Goal: Communication & Community: Answer question/provide support

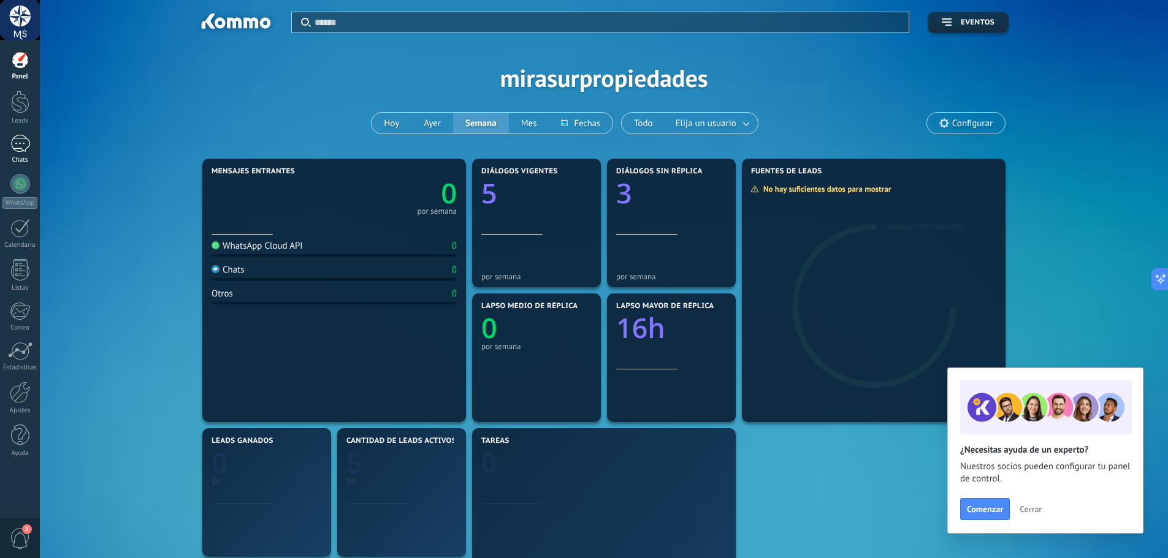
drag, startPoint x: 18, startPoint y: 139, endPoint x: 18, endPoint y: 151, distance: 12.3
click at [18, 139] on div at bounding box center [20, 144] width 20 height 18
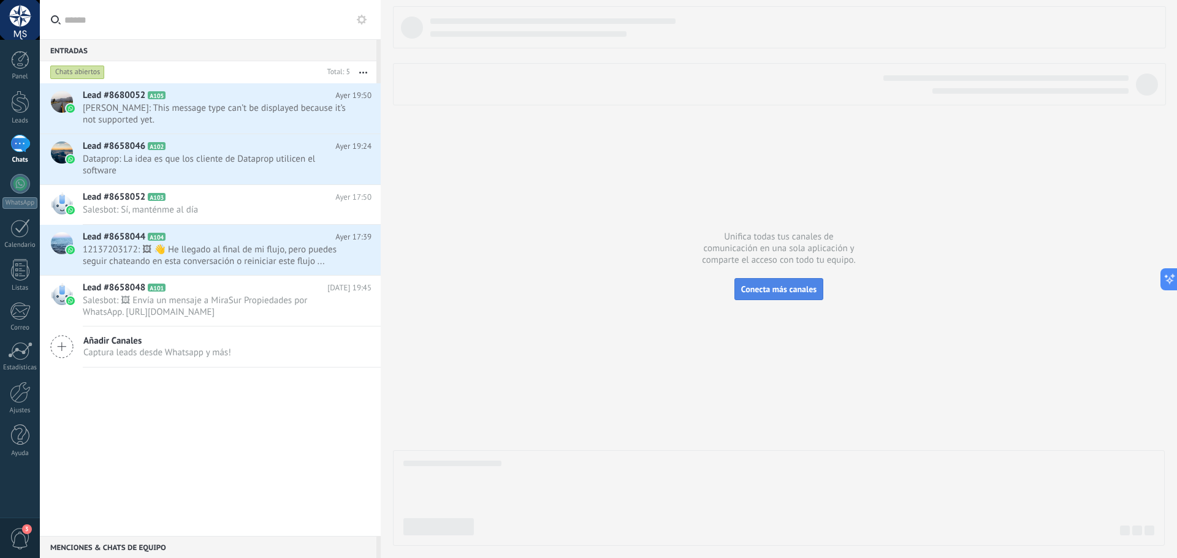
click at [773, 287] on span "Conecta más canales" at bounding box center [778, 289] width 75 height 11
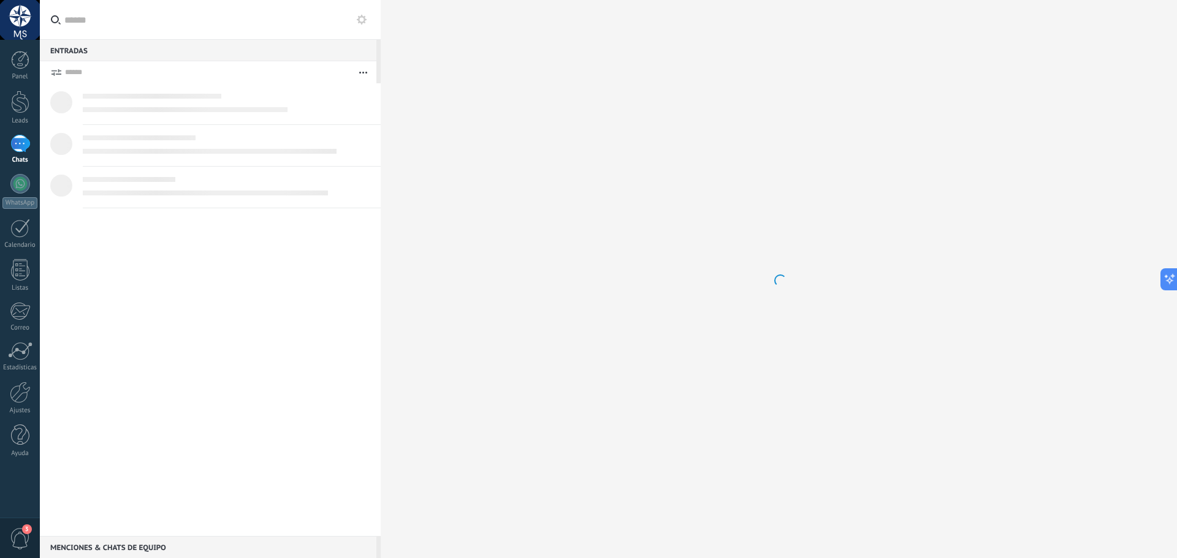
scroll to position [522, 0]
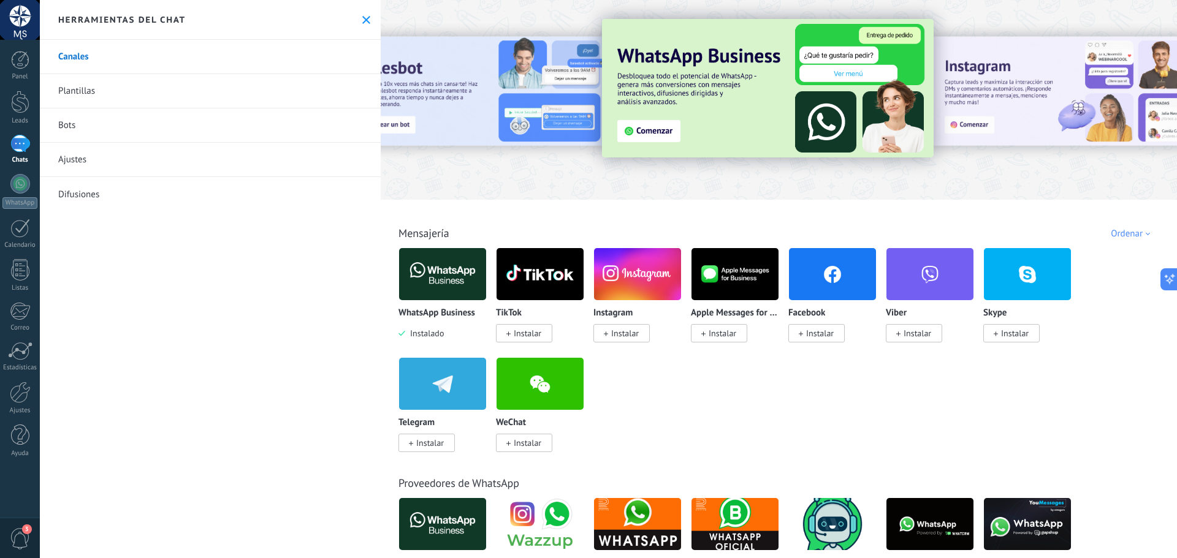
click at [366, 11] on div "Herramientas del chat" at bounding box center [210, 20] width 341 height 40
click at [364, 17] on icon at bounding box center [366, 20] width 8 height 8
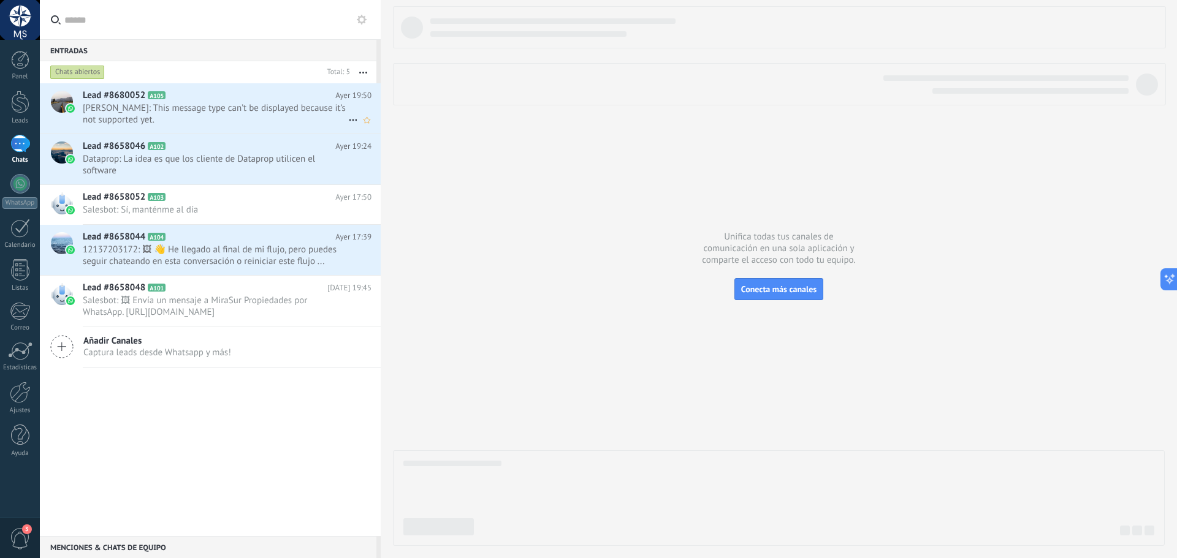
click at [169, 116] on span "[PERSON_NAME]: This message type can’t be displayed because it’s not supported …" at bounding box center [215, 113] width 265 height 23
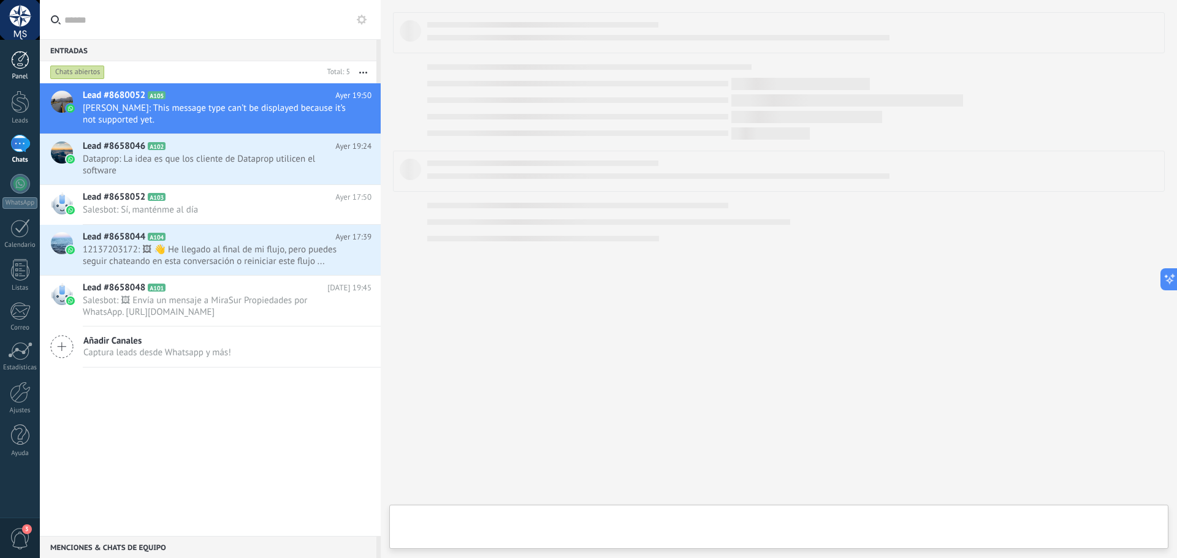
click at [28, 63] on div at bounding box center [20, 60] width 18 height 18
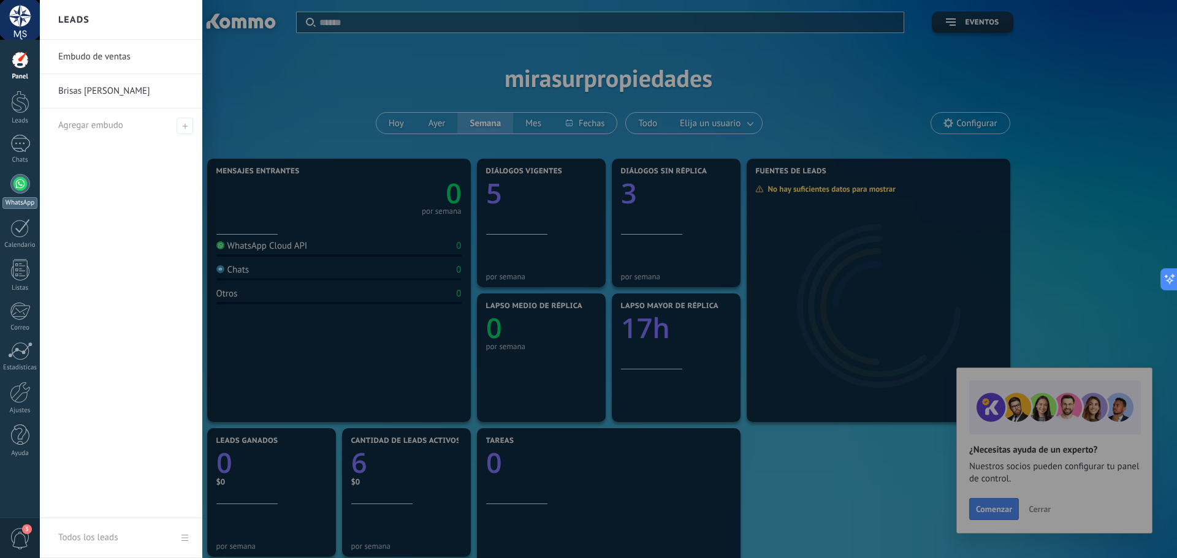
click at [18, 183] on div at bounding box center [20, 184] width 20 height 20
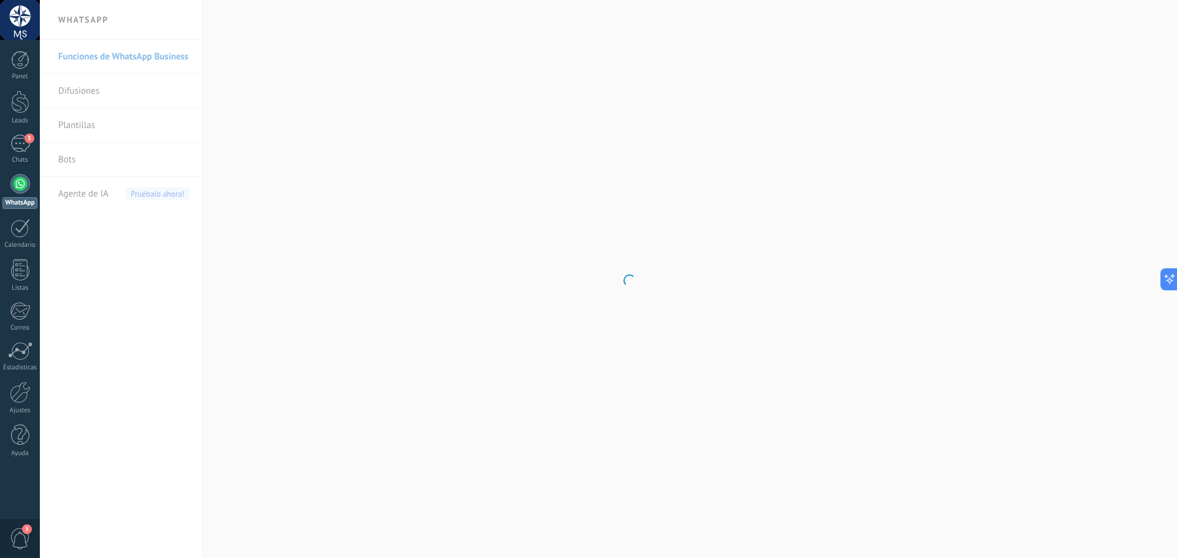
scroll to position [550, 0]
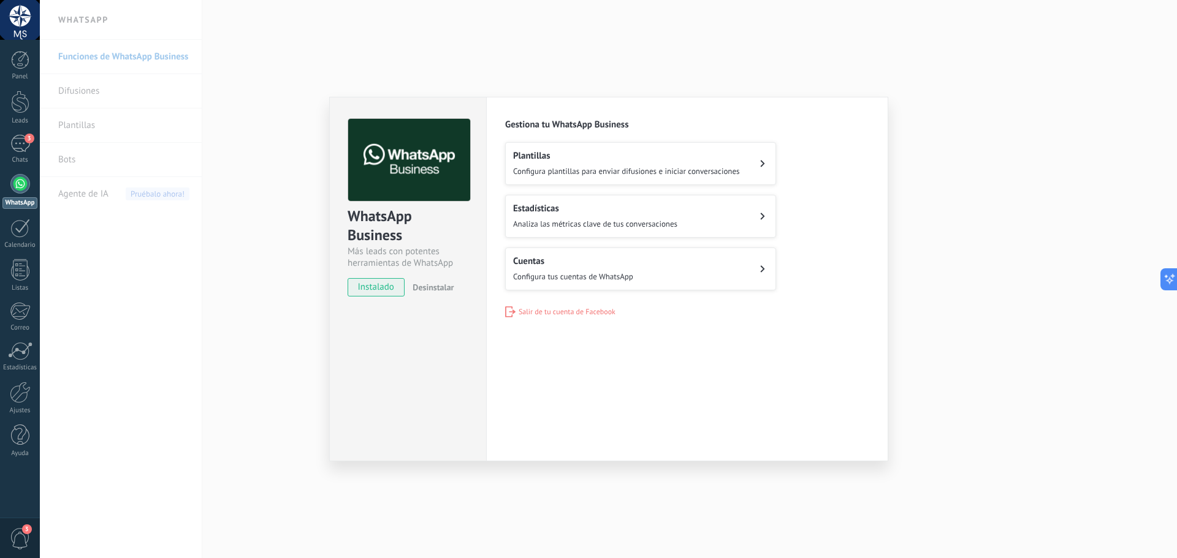
click at [243, 205] on div "WhatsApp Business Más leads con potentes herramientas de WhatsApp instalado Des…" at bounding box center [608, 279] width 1137 height 558
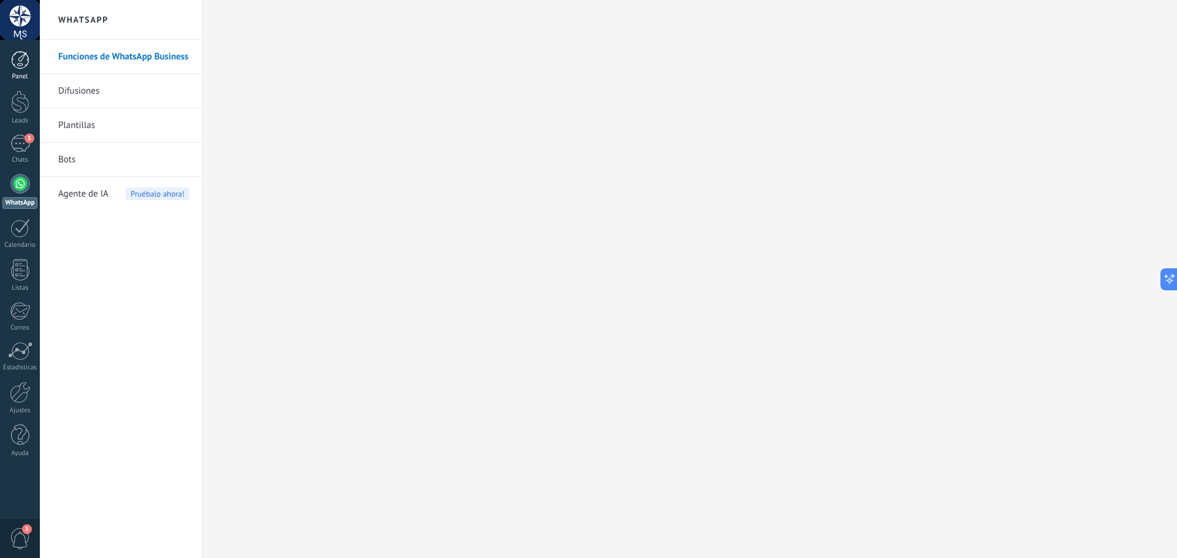
click at [11, 70] on link "Panel" at bounding box center [20, 66] width 40 height 30
click at [22, 146] on div "3" at bounding box center [20, 144] width 20 height 18
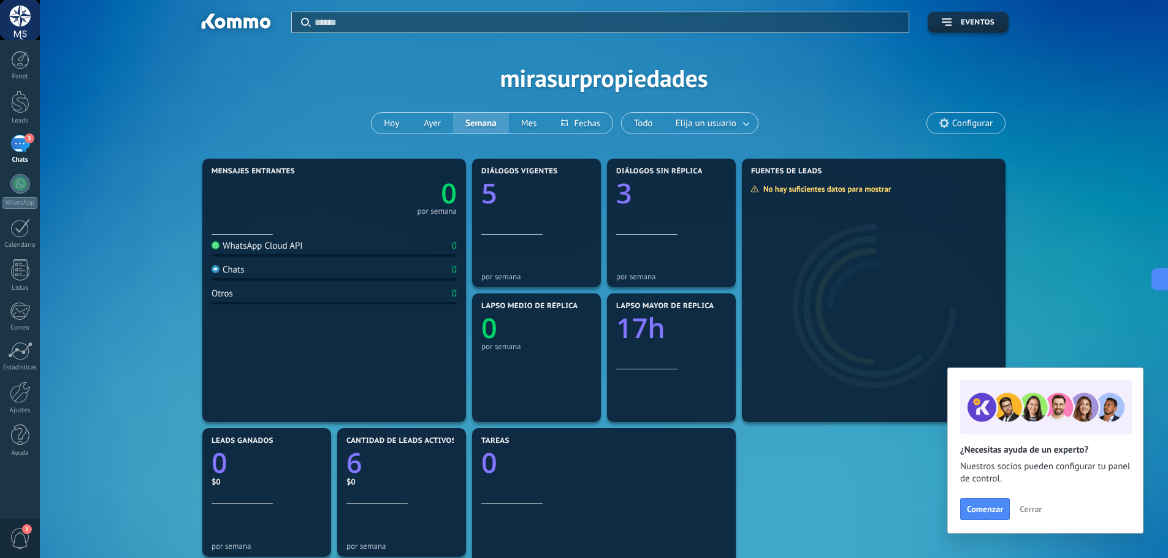
click at [26, 143] on div "3" at bounding box center [20, 144] width 20 height 18
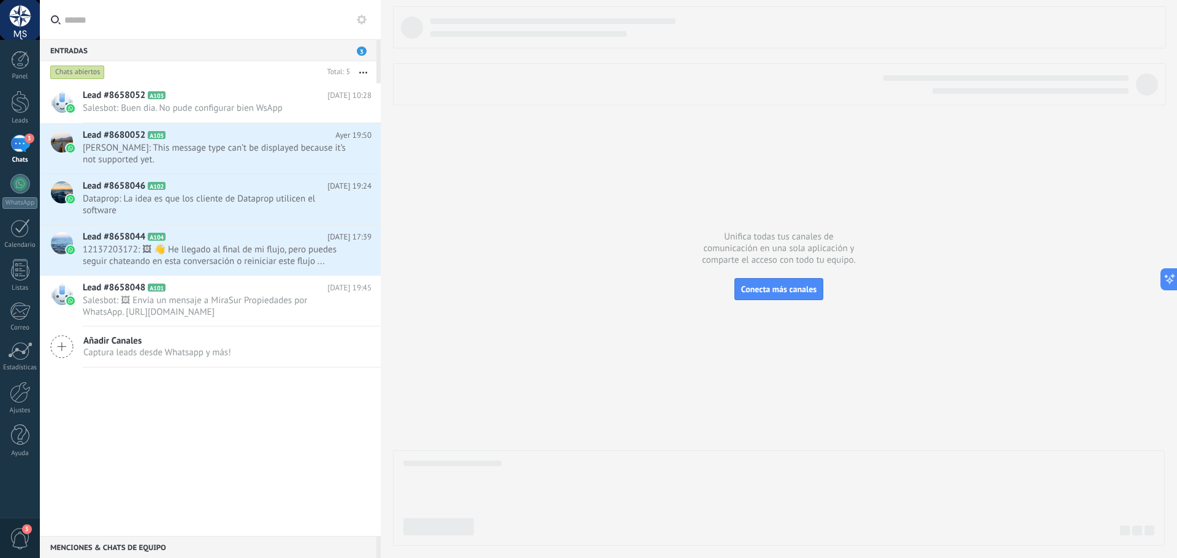
click at [324, 43] on div "Entradas 3" at bounding box center [208, 50] width 337 height 22
click at [215, 104] on span "Salesbot: Buen dia. No pude configurar bien WsApp" at bounding box center [215, 108] width 265 height 12
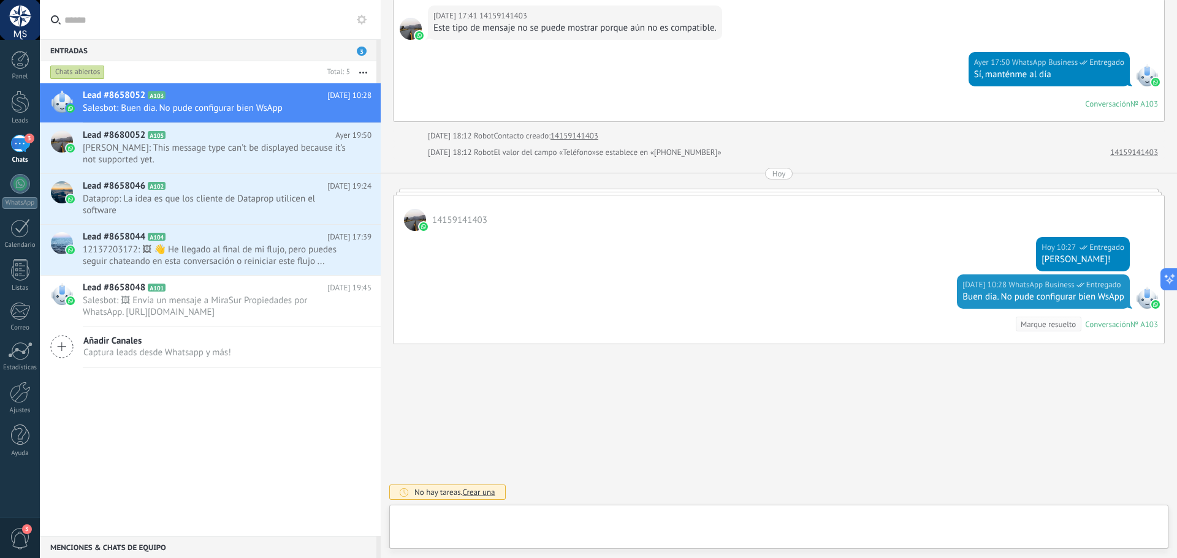
scroll to position [550, 0]
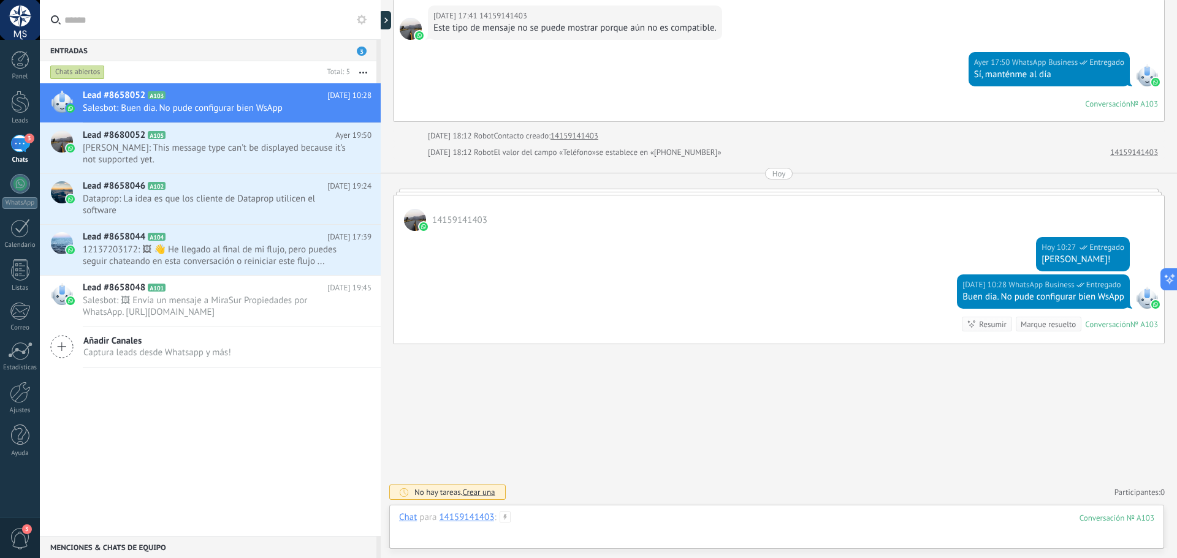
drag, startPoint x: 829, startPoint y: 528, endPoint x: 785, endPoint y: 522, distance: 44.0
click at [785, 522] on div at bounding box center [776, 530] width 755 height 37
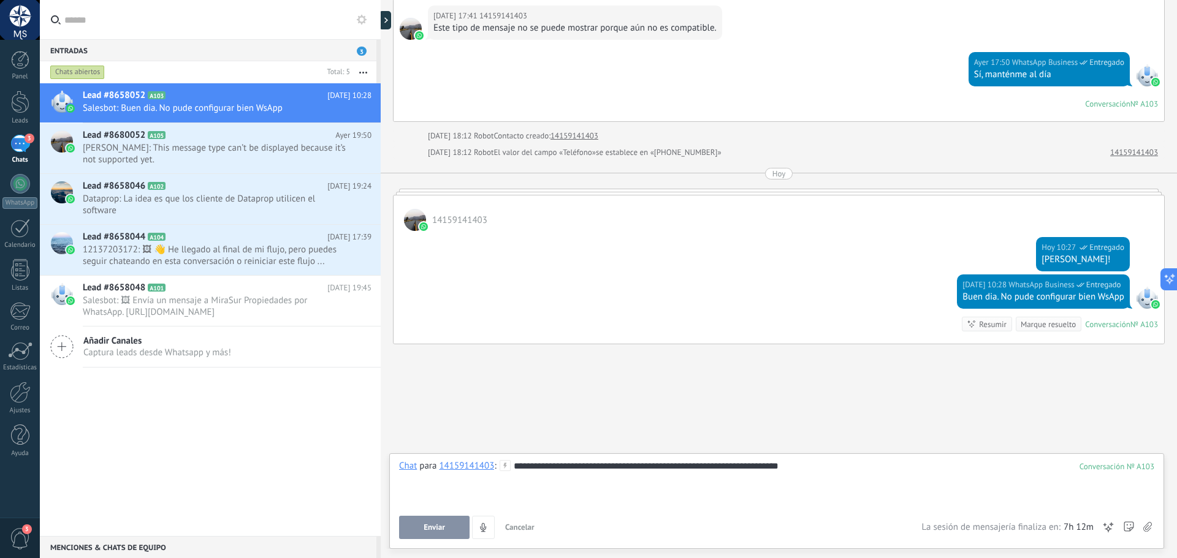
click at [436, 528] on span "Enviar" at bounding box center [434, 527] width 21 height 9
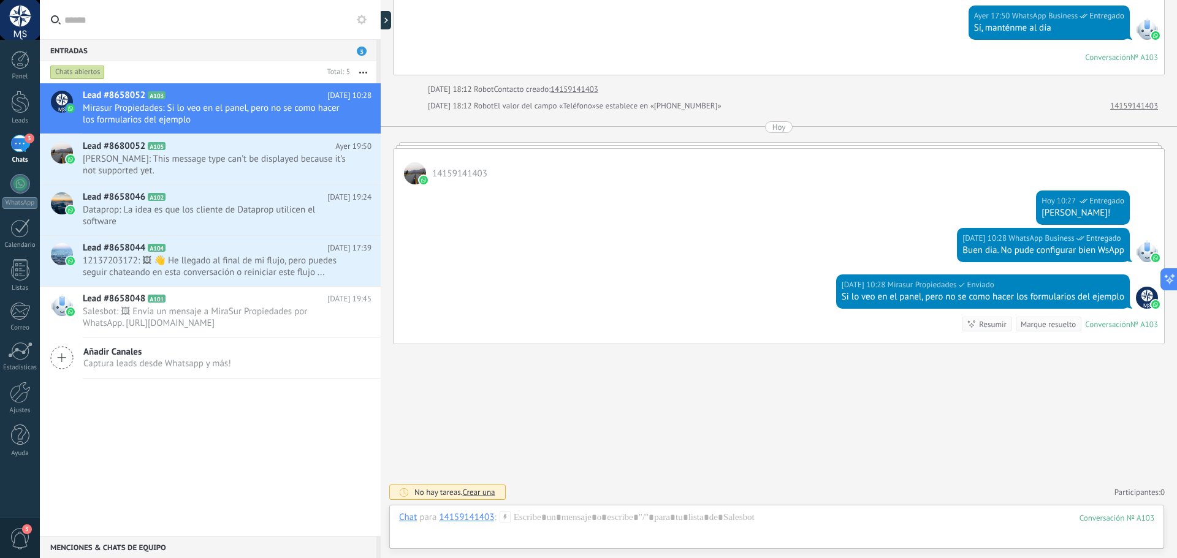
drag, startPoint x: 881, startPoint y: 203, endPoint x: 872, endPoint y: 197, distance: 10.7
drag, startPoint x: 872, startPoint y: 197, endPoint x: 859, endPoint y: 170, distance: 30.7
click at [859, 170] on div "14159141403" at bounding box center [779, 167] width 771 height 36
drag, startPoint x: 909, startPoint y: 184, endPoint x: 903, endPoint y: 181, distance: 6.9
drag, startPoint x: 903, startPoint y: 181, endPoint x: 873, endPoint y: 43, distance: 141.2
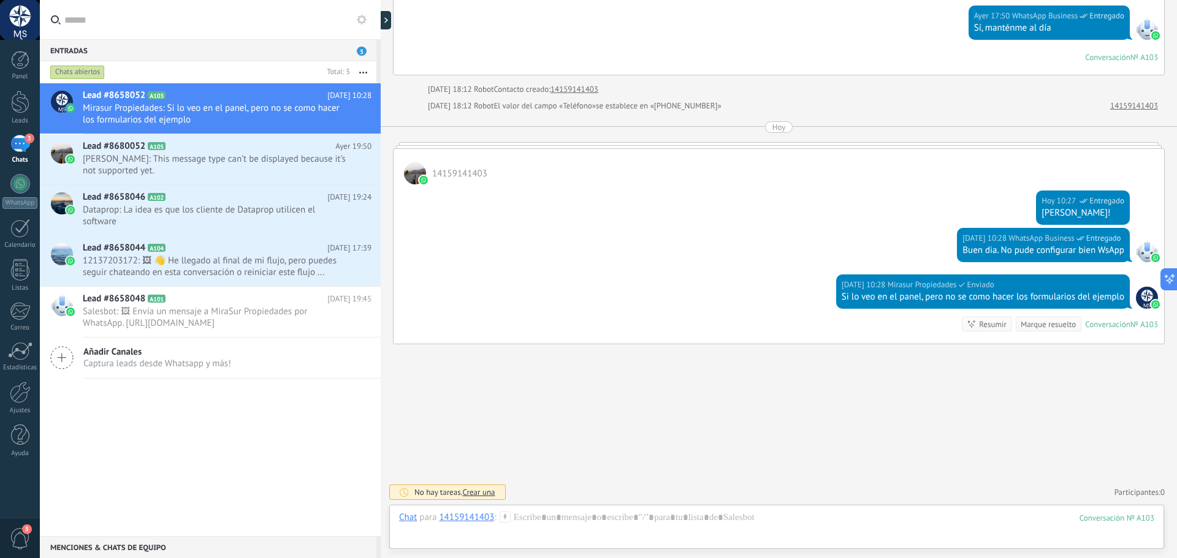
click at [889, 173] on div "14159141403" at bounding box center [779, 167] width 771 height 36
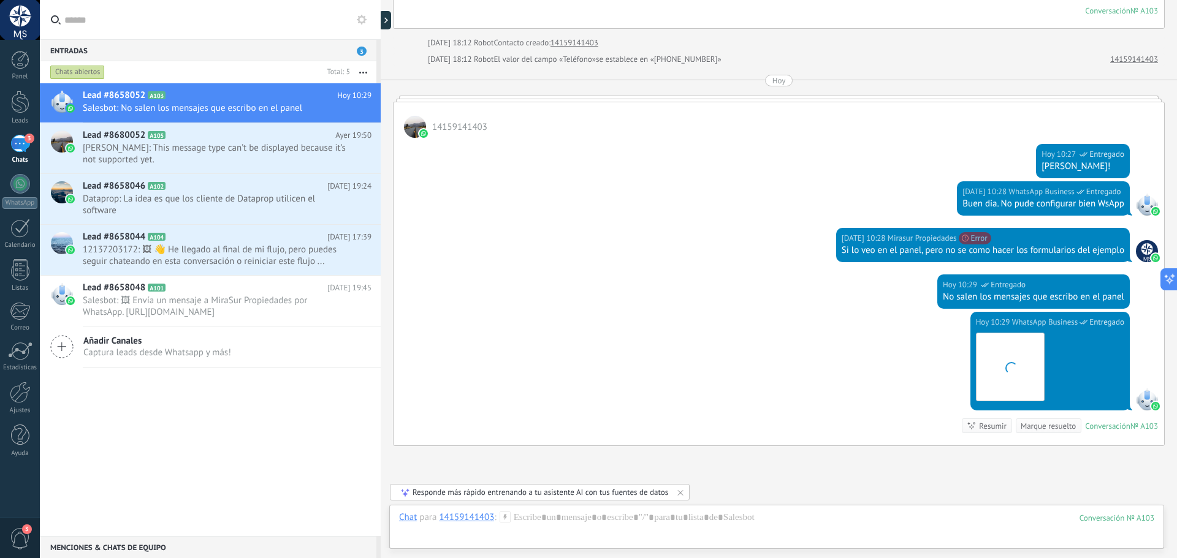
scroll to position [289, 0]
